Goal: Task Accomplishment & Management: Use online tool/utility

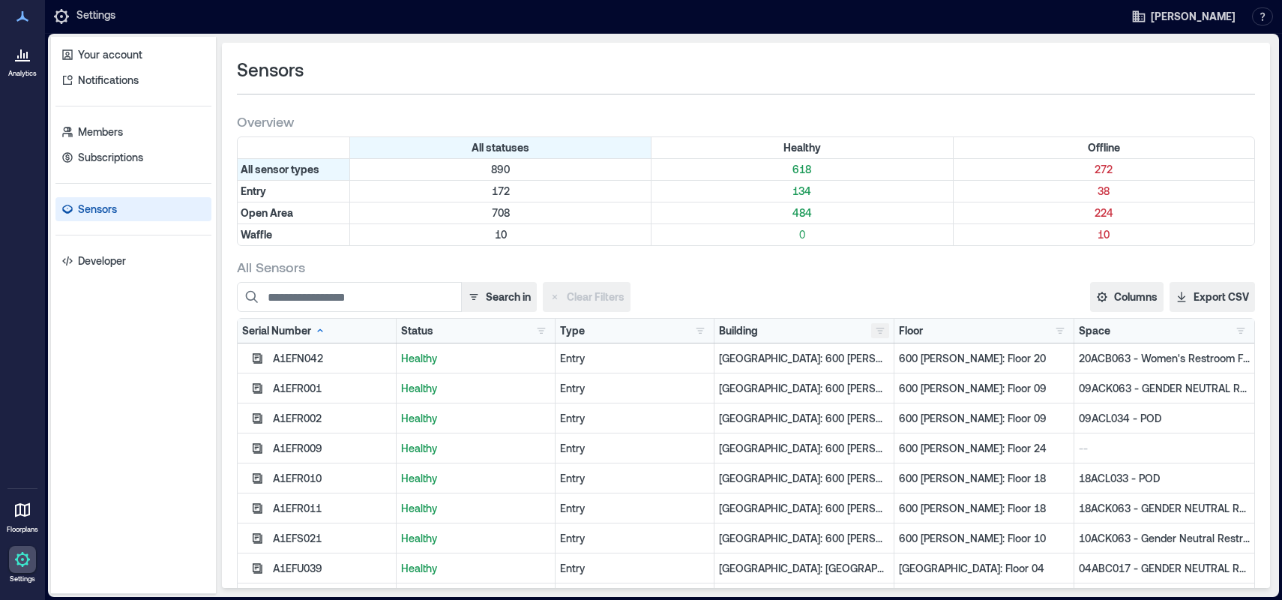
click at [871, 334] on button "button" at bounding box center [880, 330] width 18 height 15
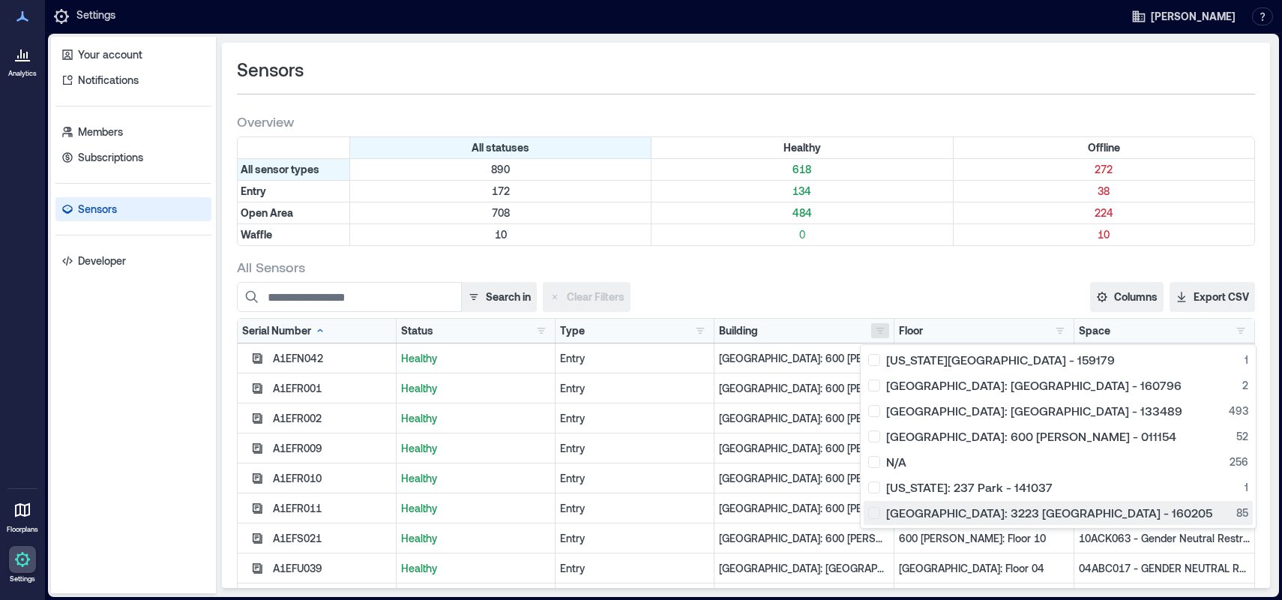
click at [876, 519] on div "[GEOGRAPHIC_DATA]: 3223 [GEOGRAPHIC_DATA] - 160205 85" at bounding box center [1058, 512] width 380 height 15
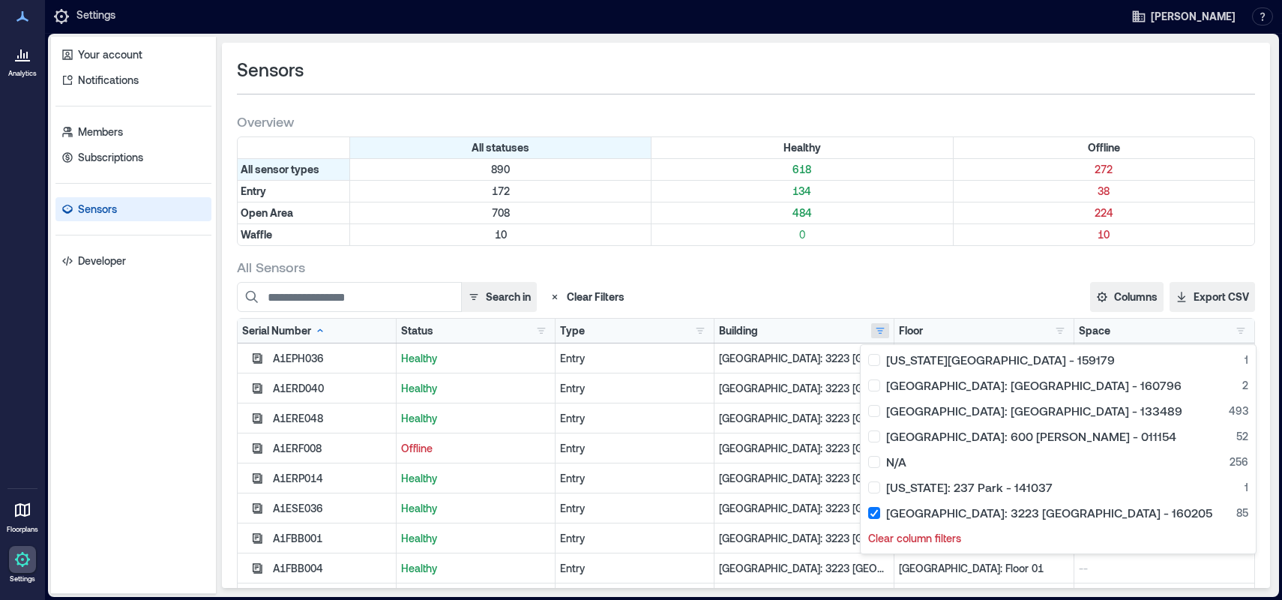
click at [973, 289] on div "Search in Clear Filters Columns Serial Number Status Type Building Floor Space …" at bounding box center [746, 297] width 1018 height 30
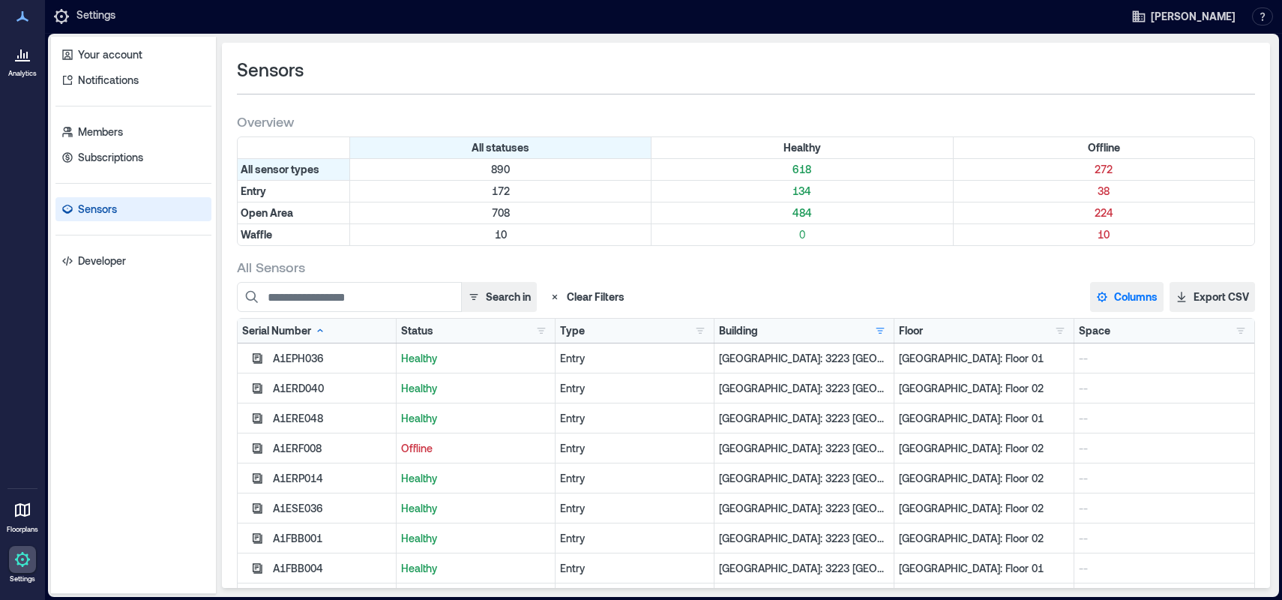
click at [1106, 293] on button "Columns" at bounding box center [1126, 297] width 73 height 30
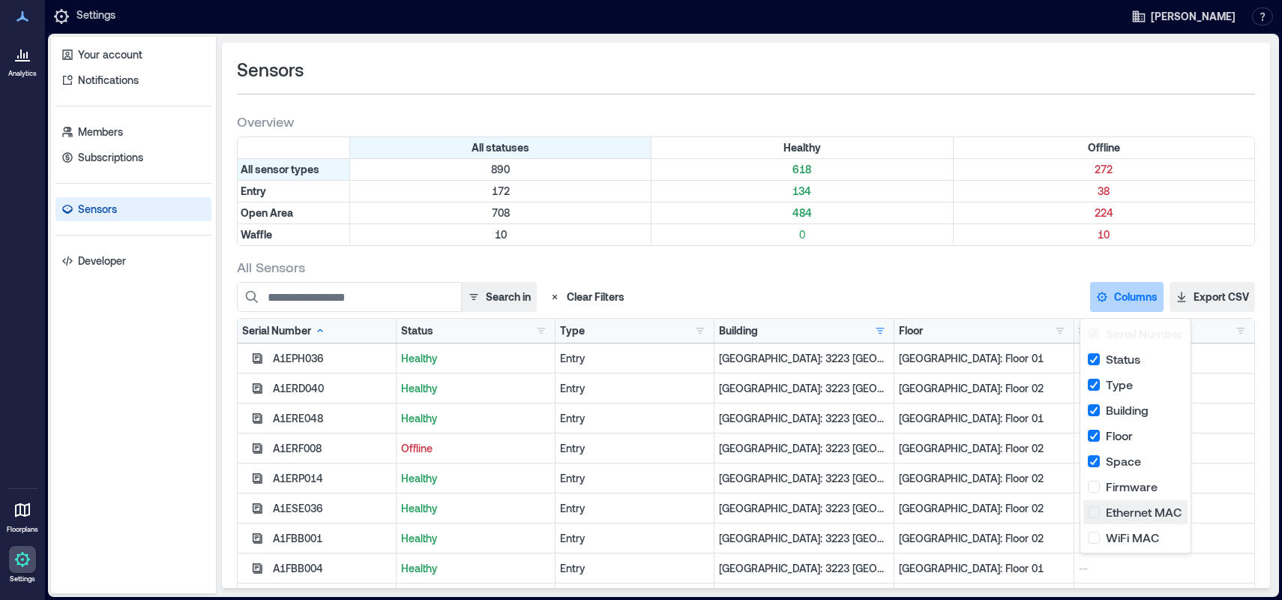
click at [1094, 512] on button "Ethernet MAC" at bounding box center [1135, 512] width 104 height 24
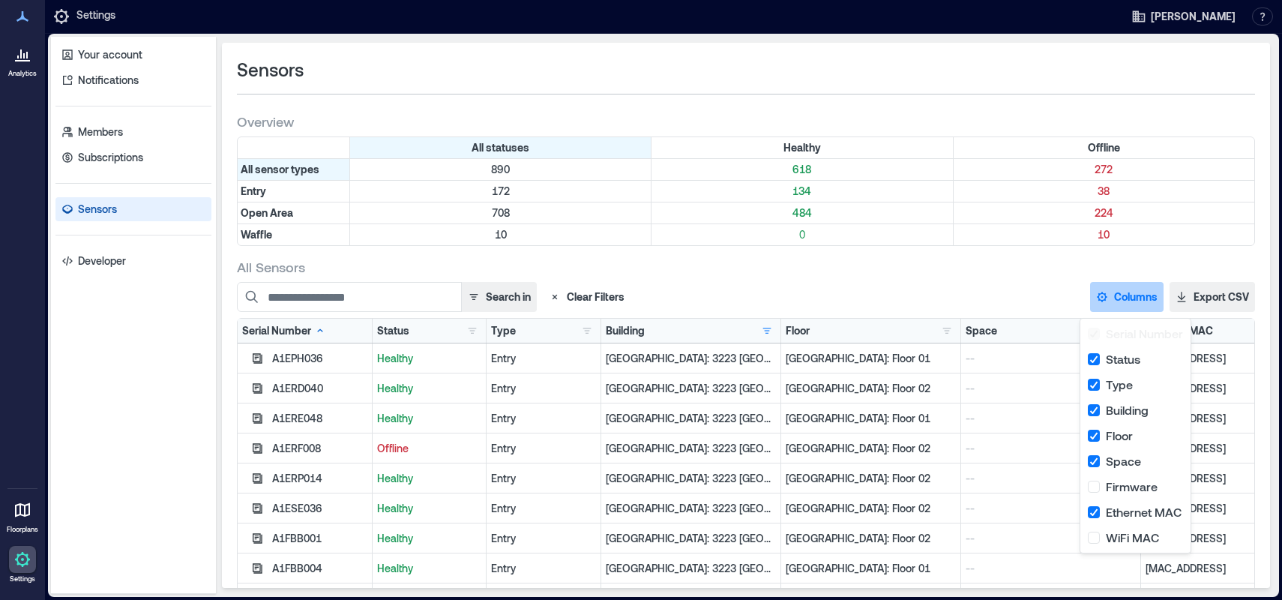
click at [990, 289] on div "Search in Clear Filters Columns Serial Number Status Type Building Floor Space …" at bounding box center [746, 297] width 1018 height 30
